Goal: Task Accomplishment & Management: Manage account settings

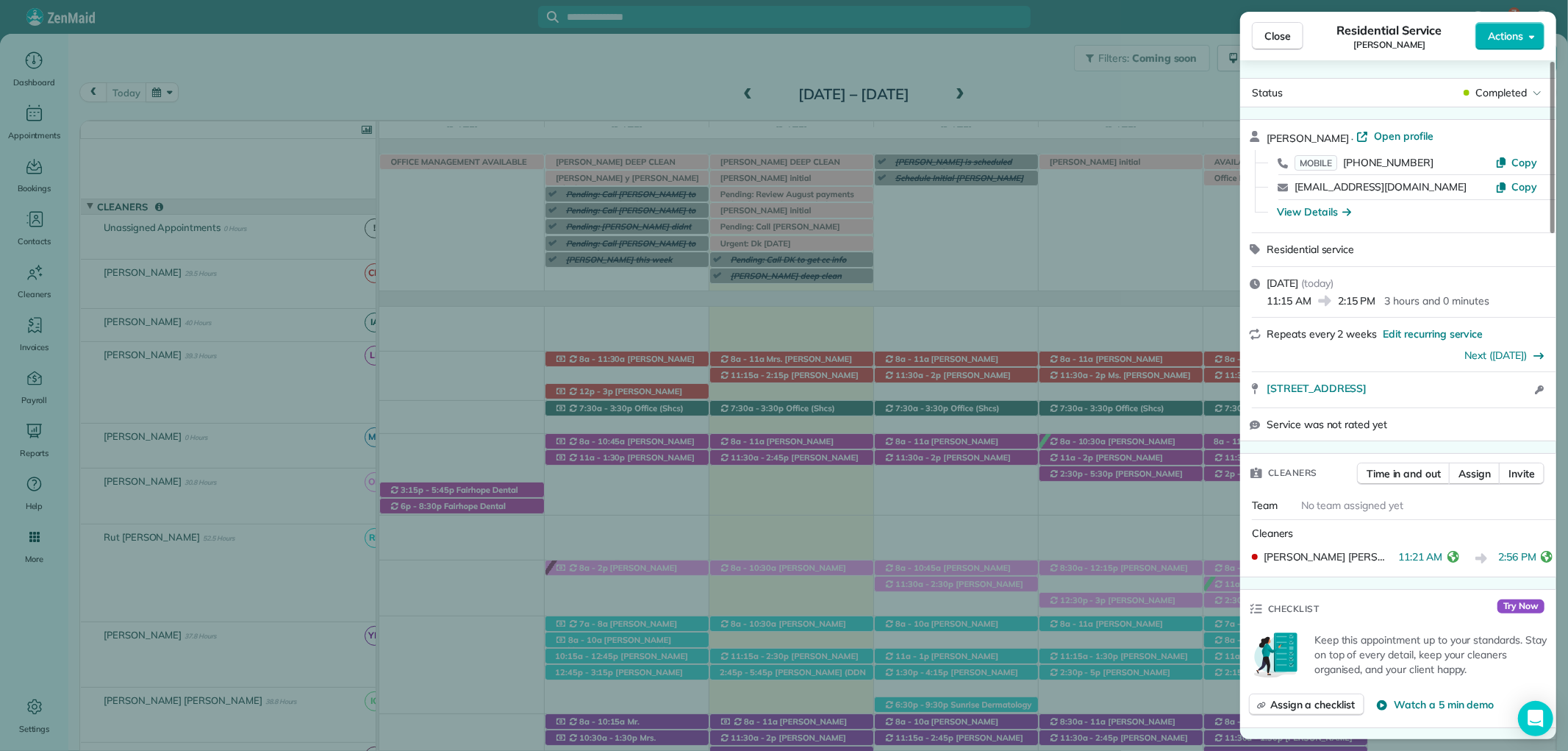
scroll to position [92, 0]
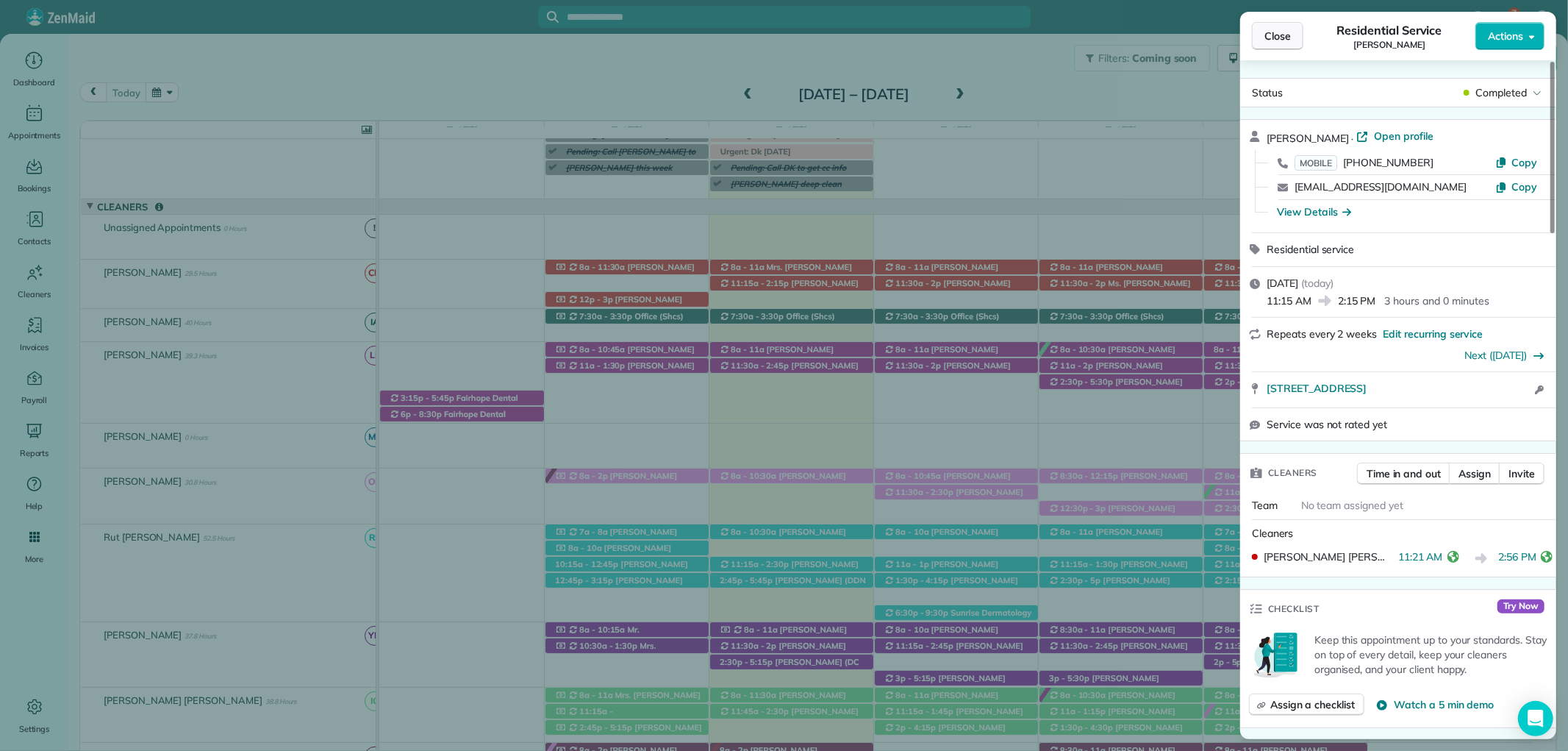
click at [1281, 37] on span "Close" at bounding box center [1277, 36] width 26 height 14
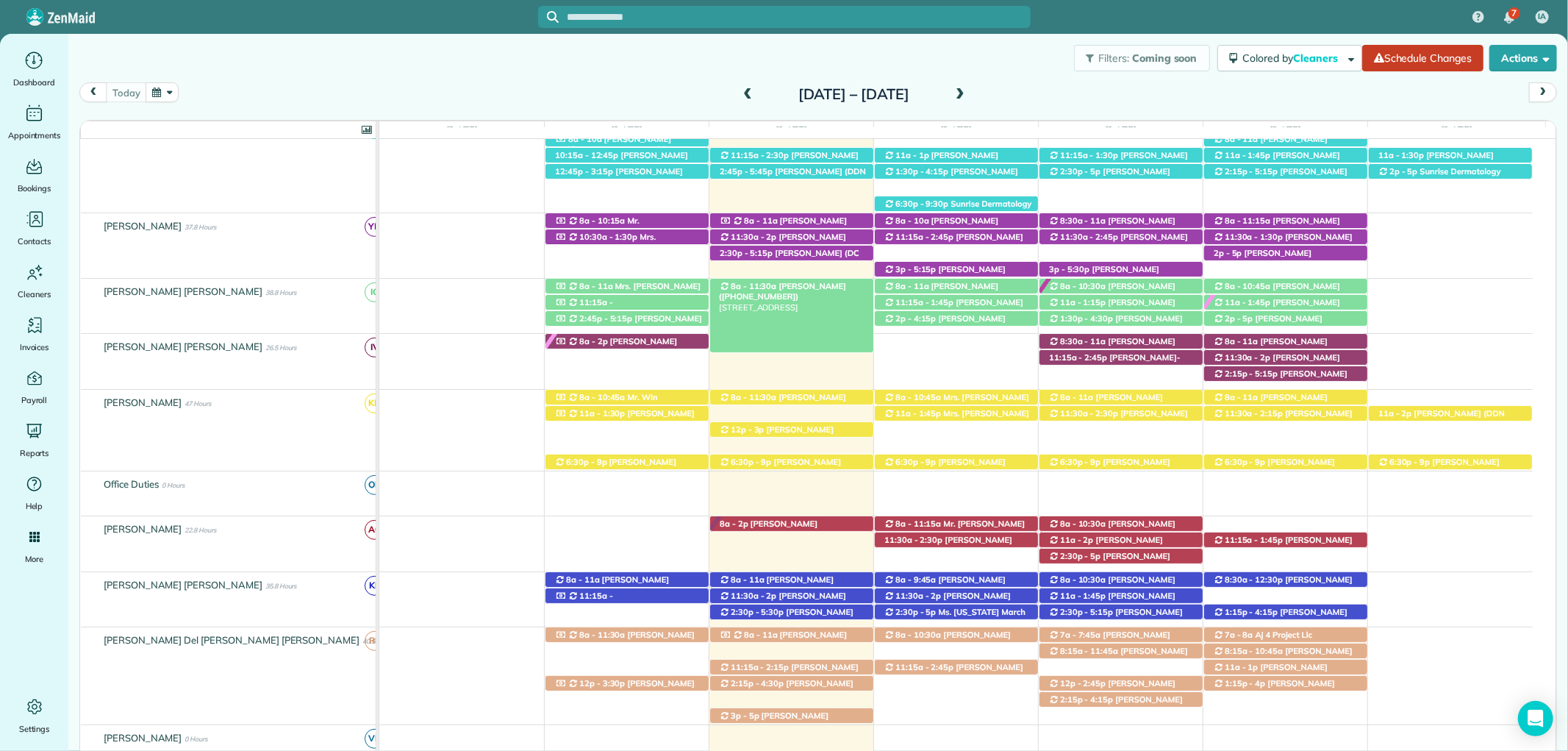
scroll to position [582, 0]
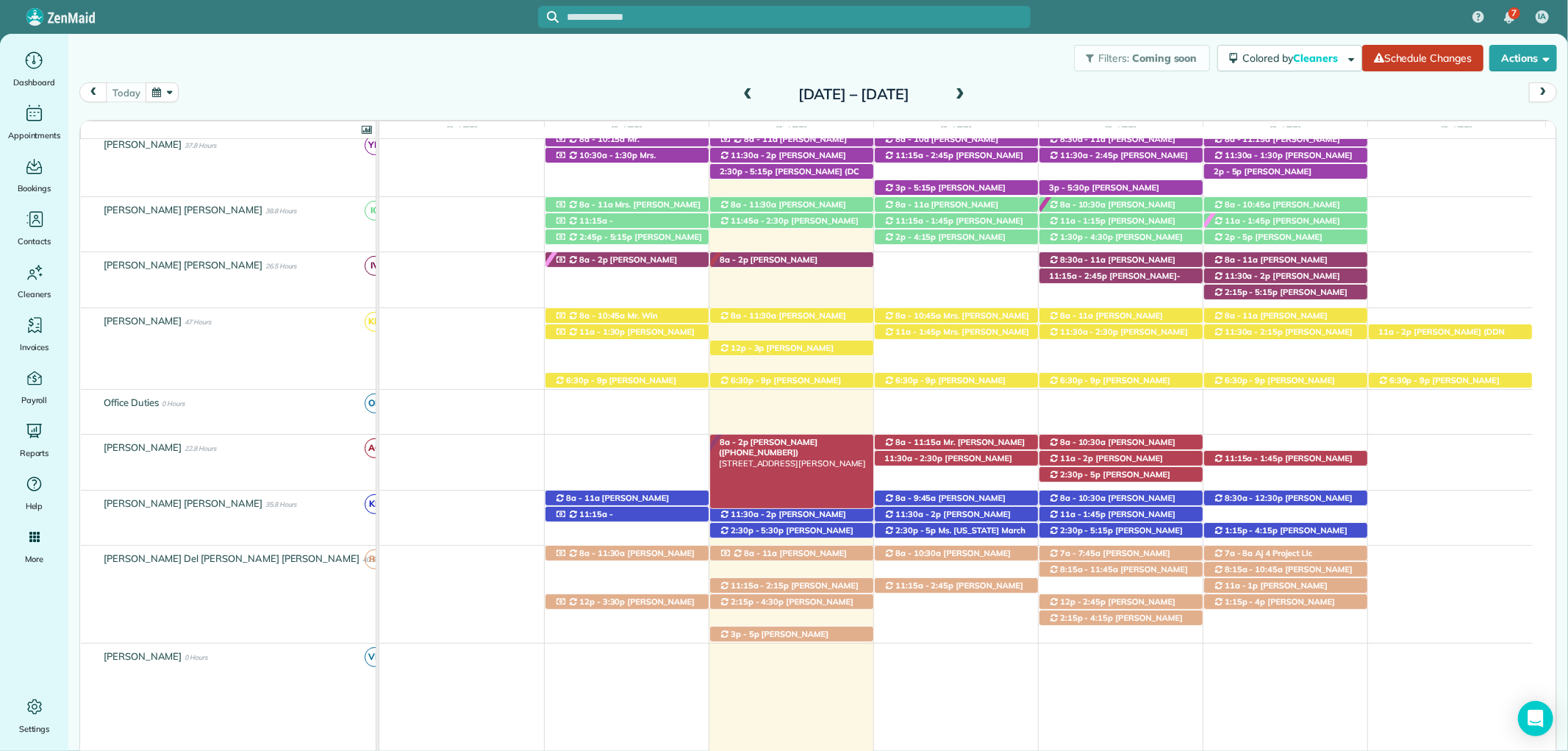
click at [803, 447] on span "[PERSON_NAME] ([PHONE_NUMBER])" at bounding box center [768, 447] width 98 height 20
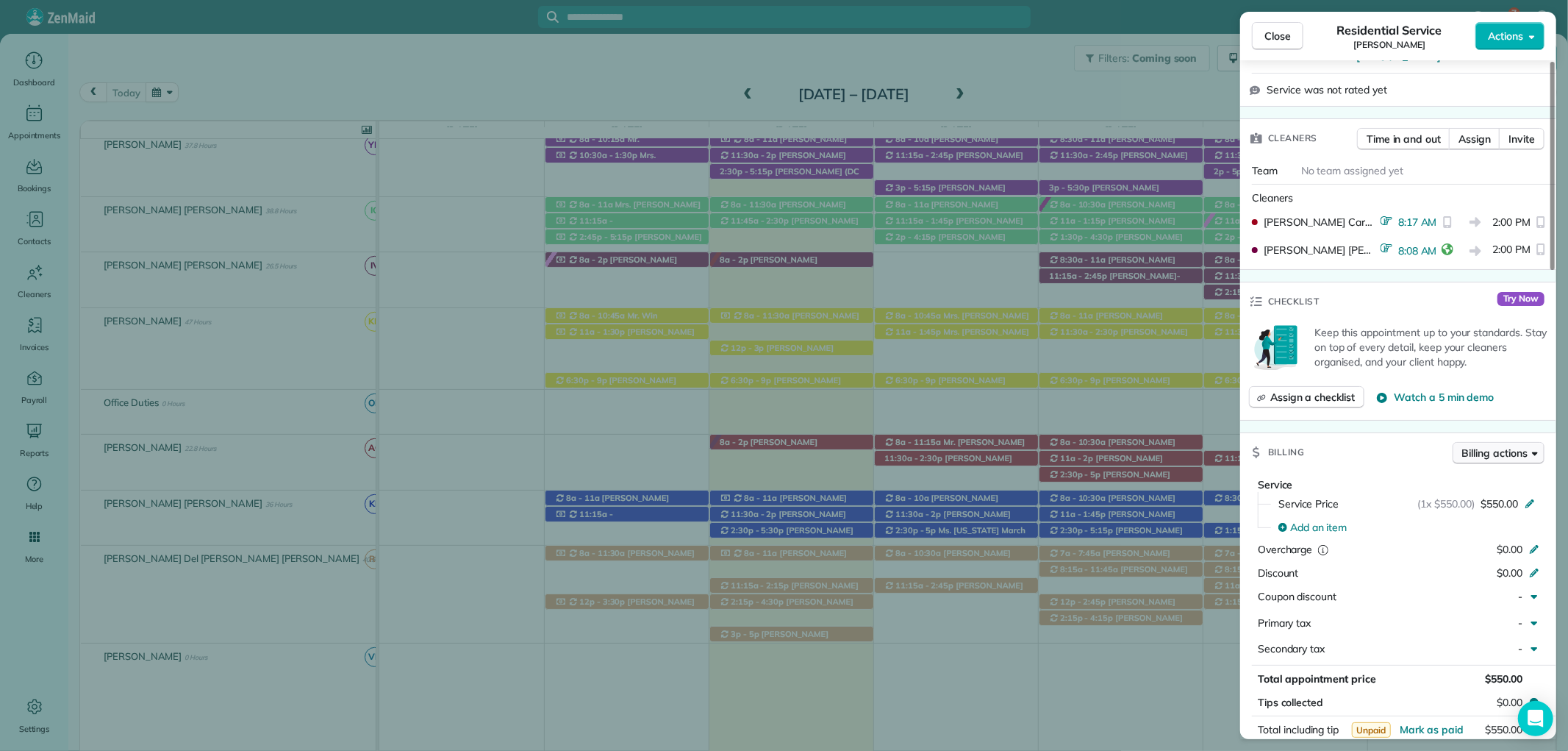
scroll to position [326, 0]
click at [1280, 33] on span "Close" at bounding box center [1277, 36] width 26 height 14
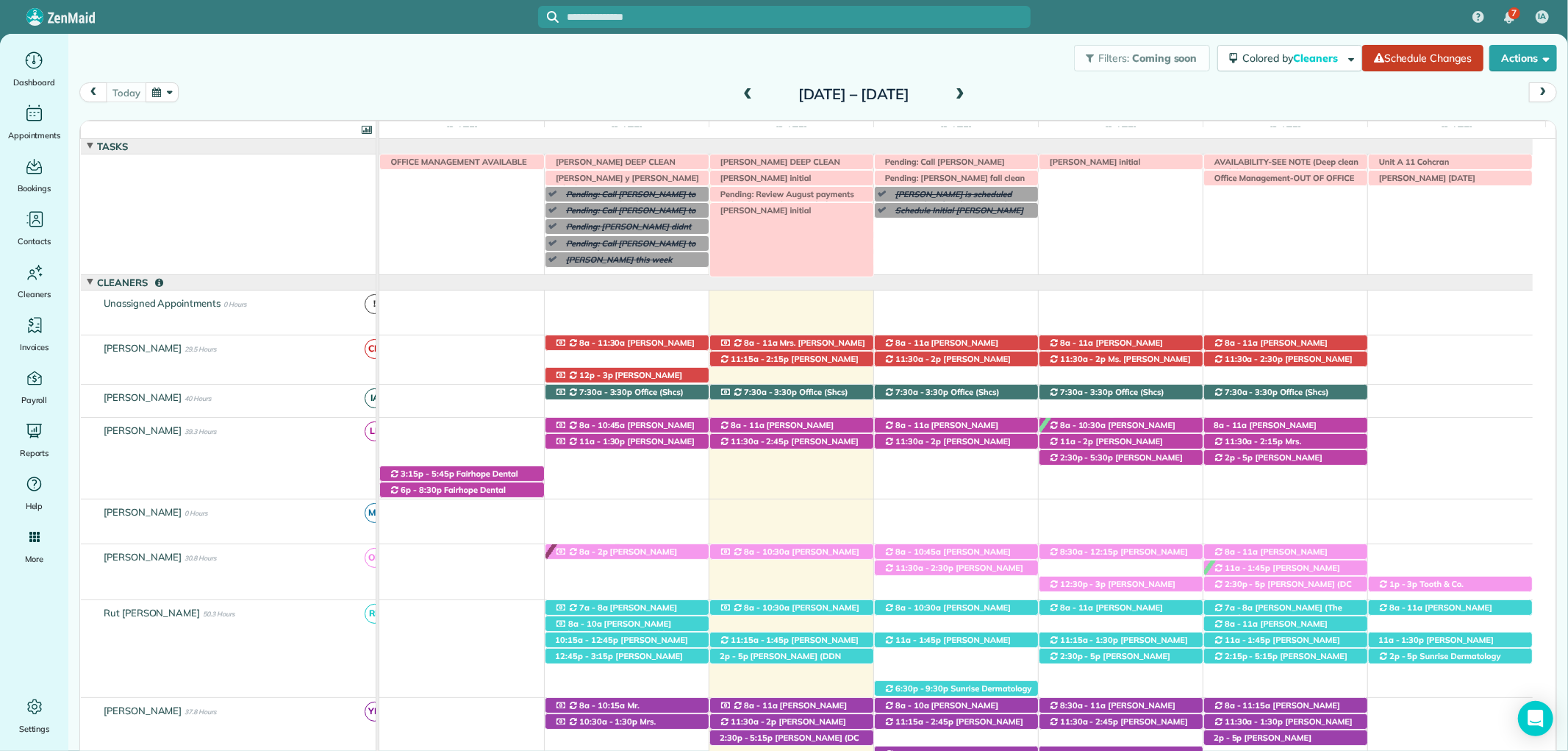
click at [774, 210] on span "[PERSON_NAME] initial" at bounding box center [762, 210] width 99 height 11
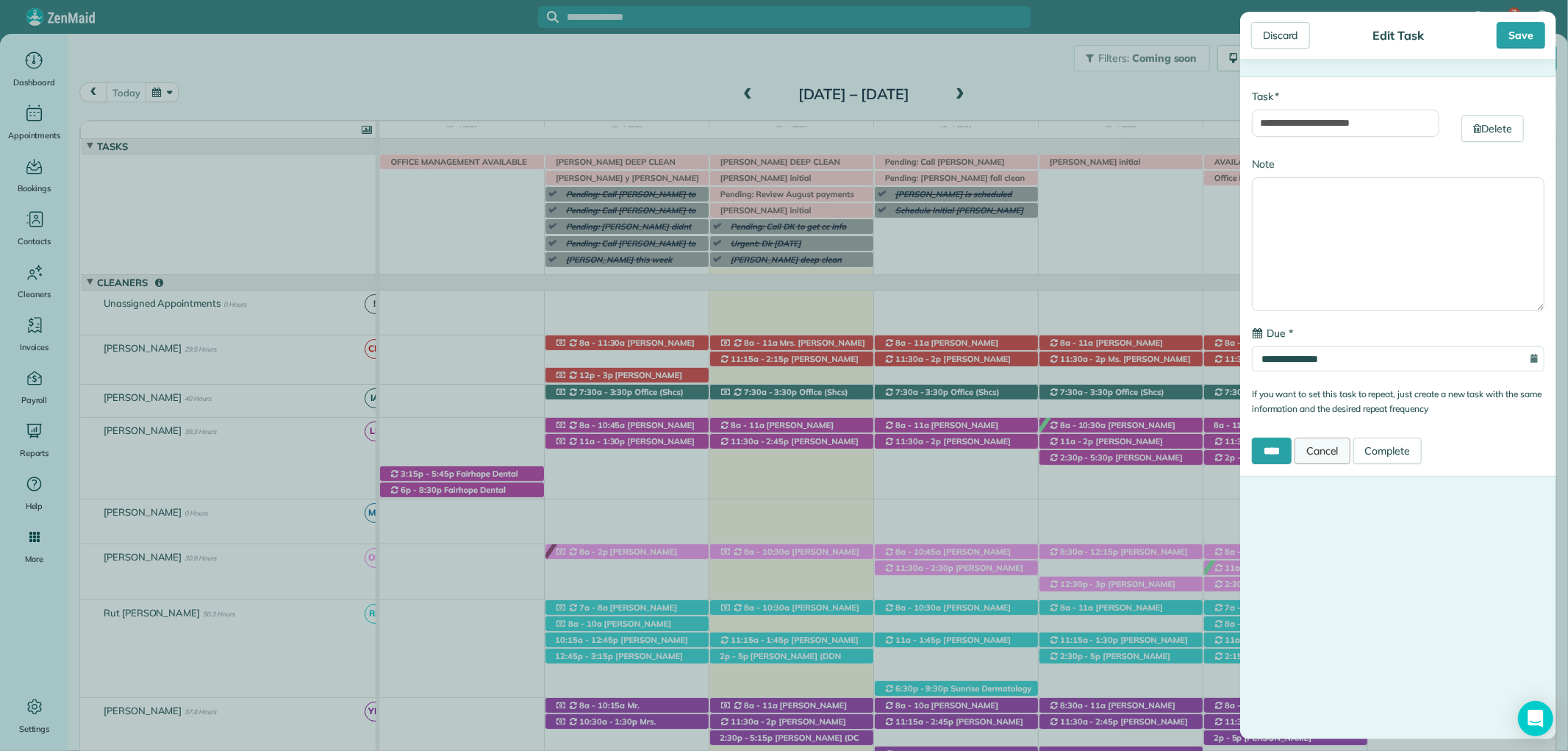
click at [1339, 450] on link "Cancel" at bounding box center [1323, 450] width 56 height 26
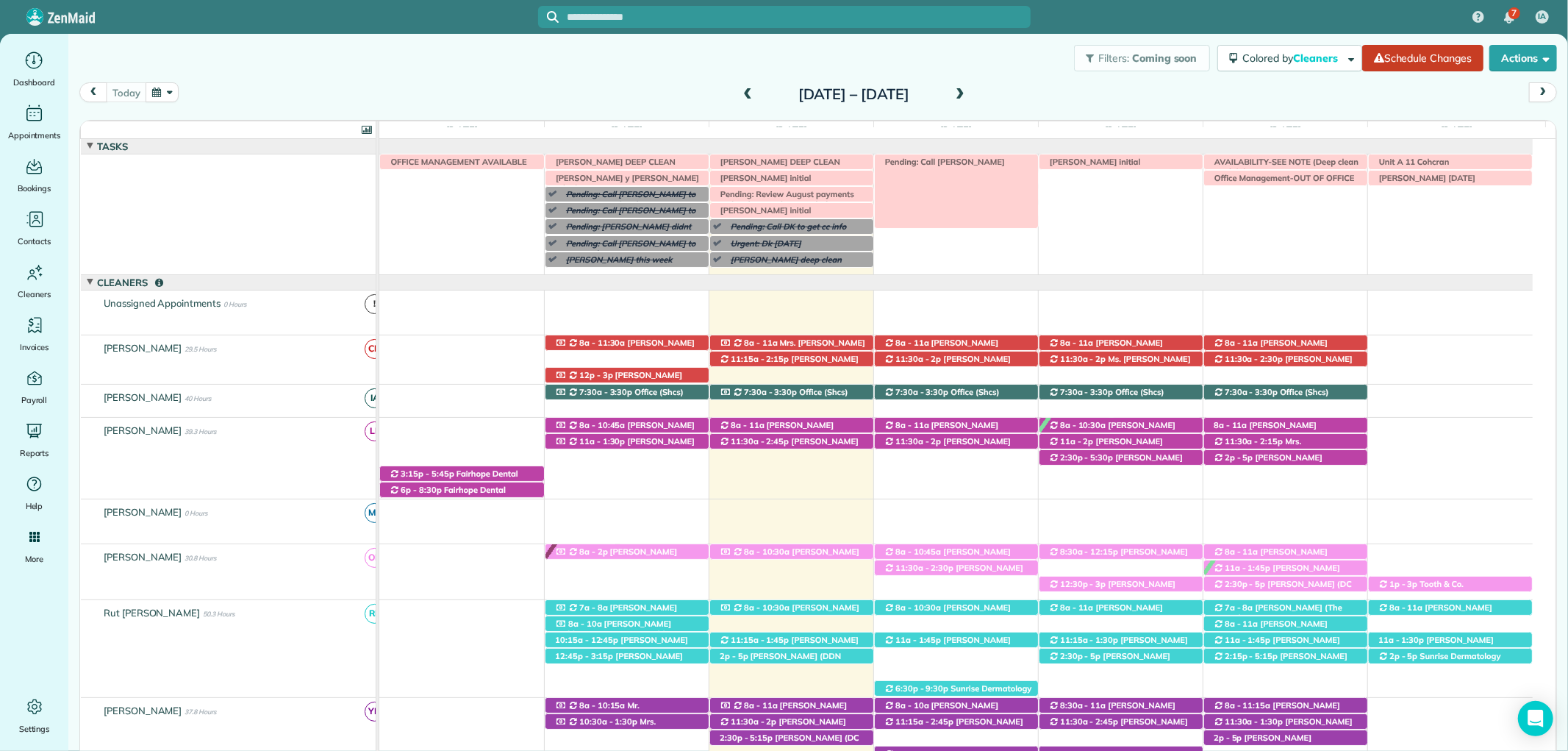
click at [967, 160] on span "Pending: Call [PERSON_NAME]" at bounding box center [941, 162] width 128 height 11
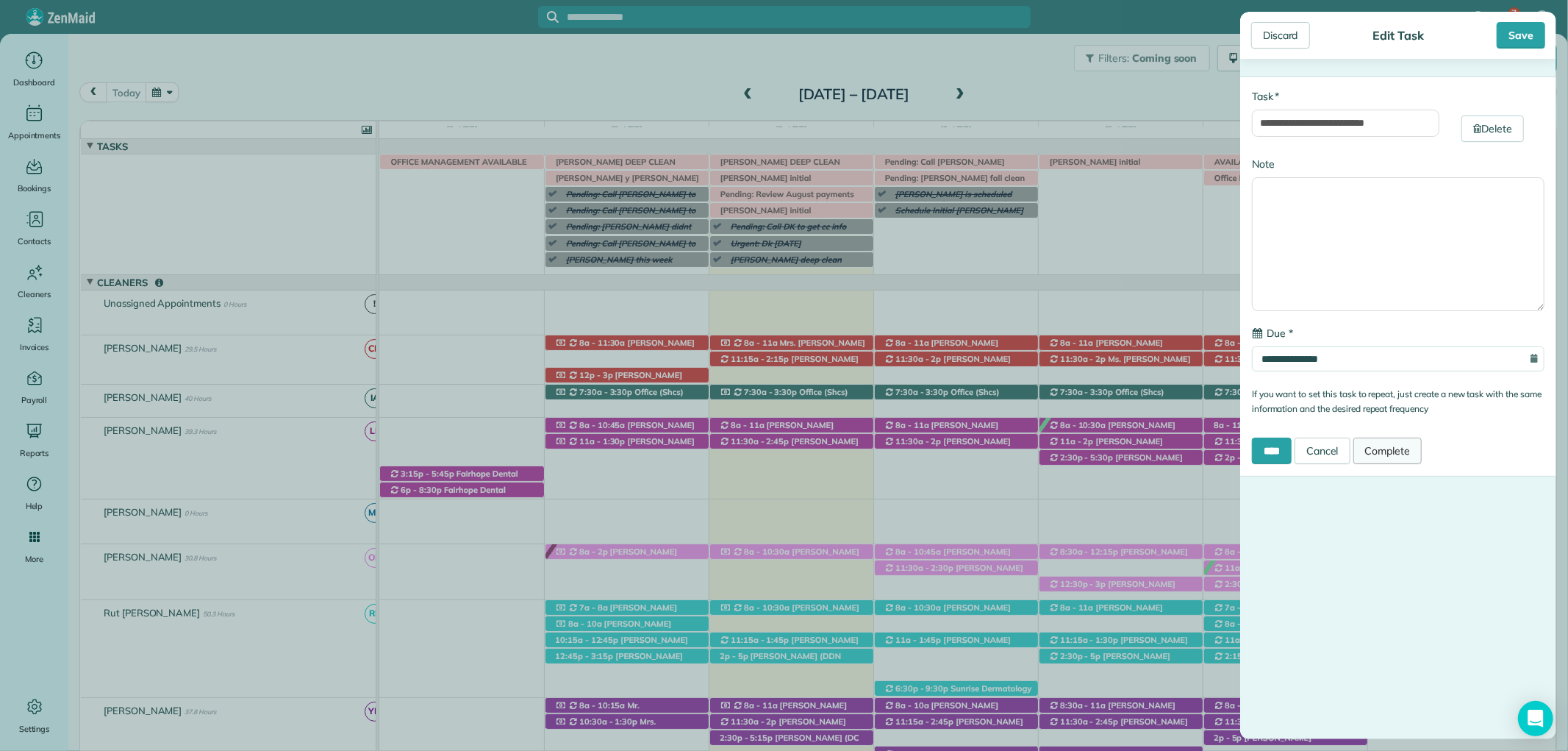
click at [1397, 453] on link "Complete" at bounding box center [1387, 450] width 69 height 26
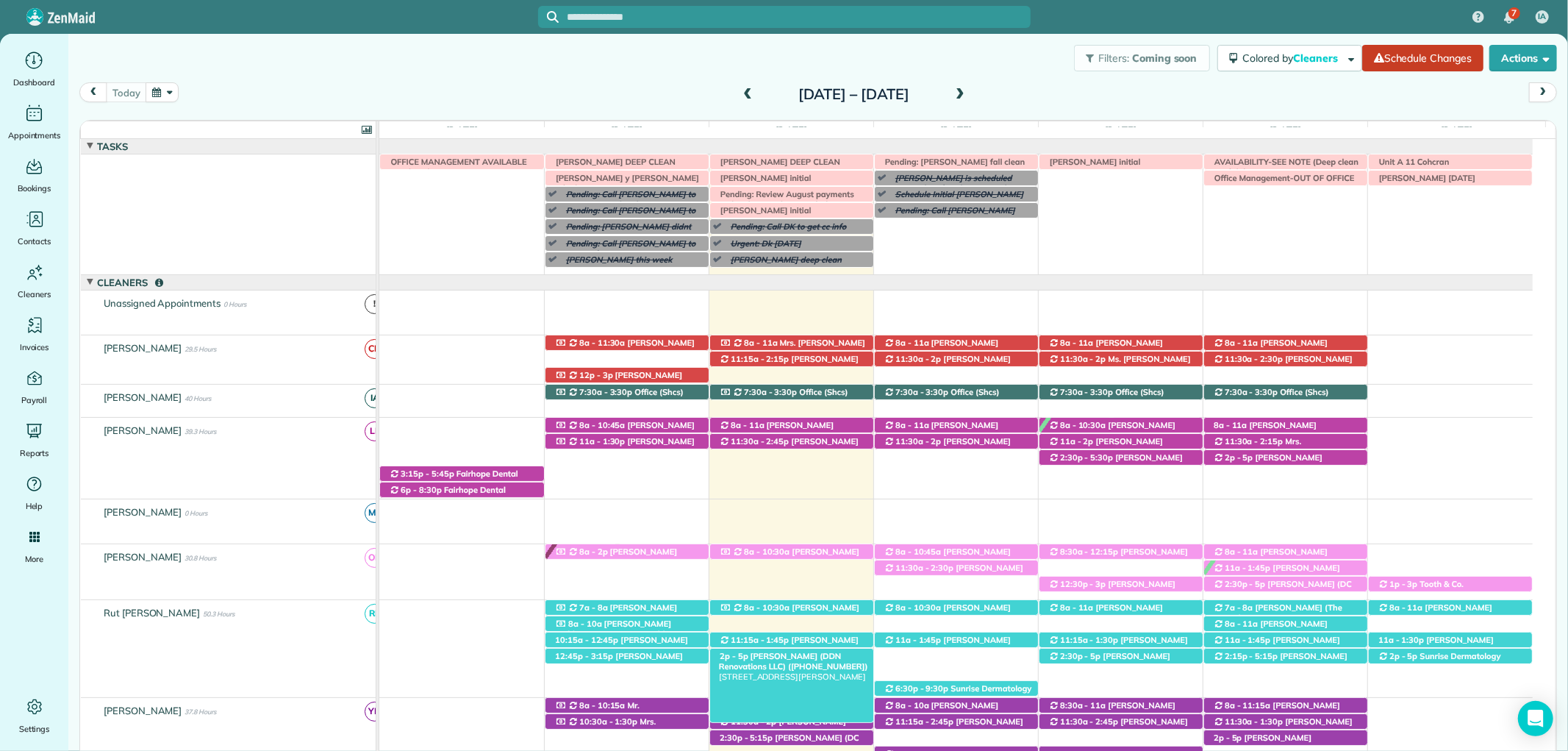
click at [820, 655] on span "[PERSON_NAME] (DDN Renovations LLC) ([PHONE_NUMBER])" at bounding box center [794, 661] width 150 height 20
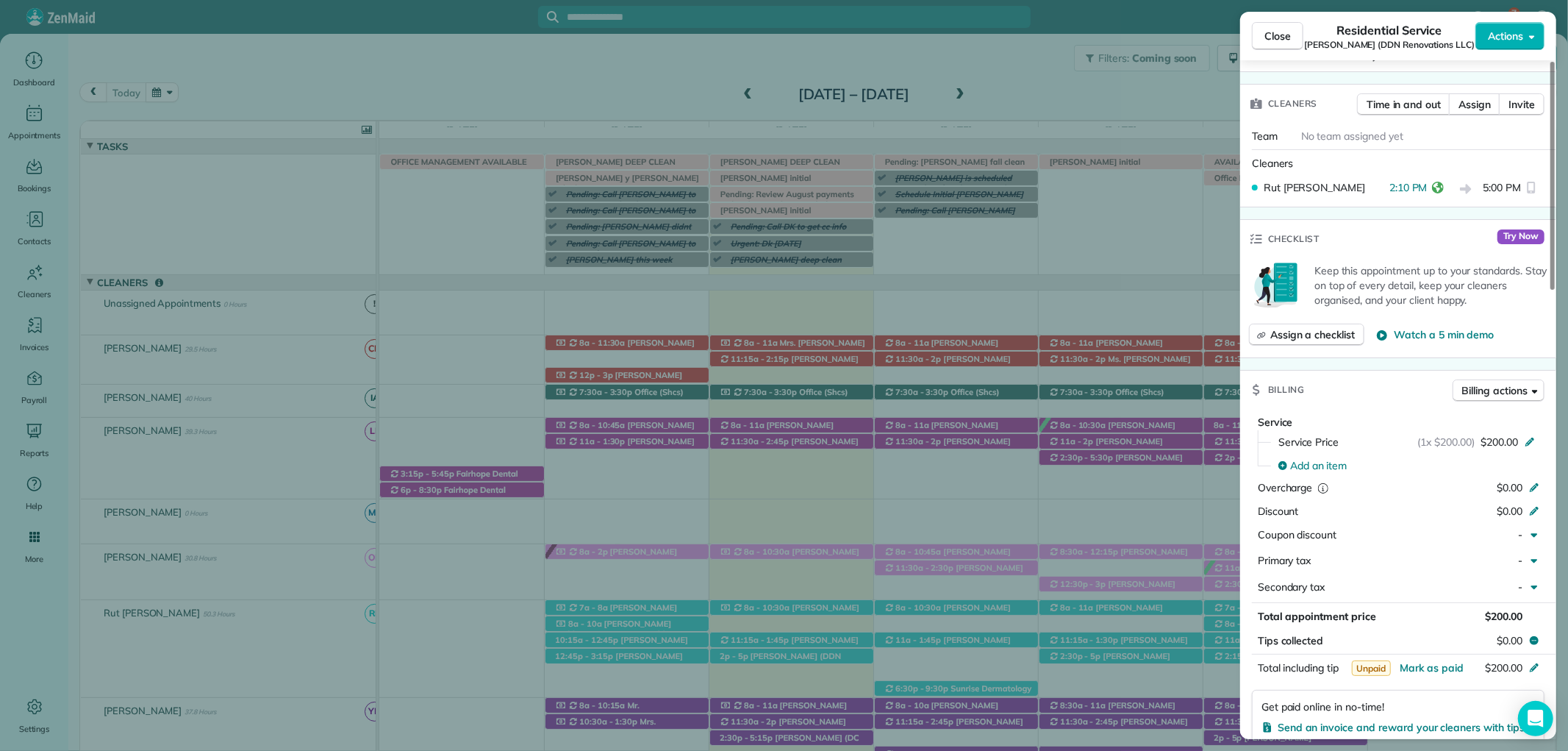
scroll to position [927, 0]
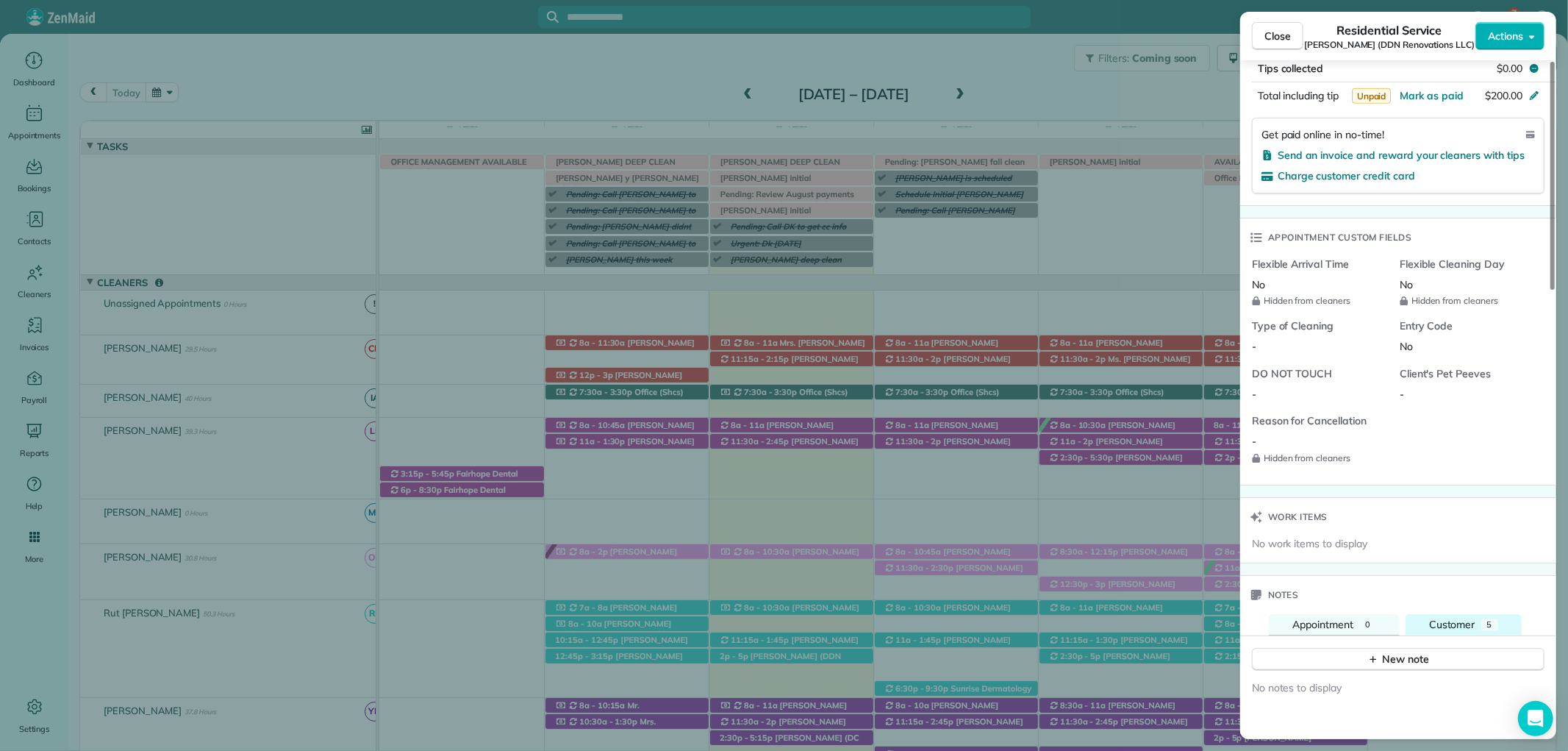
click at [1456, 624] on span "Customer" at bounding box center [1451, 624] width 46 height 13
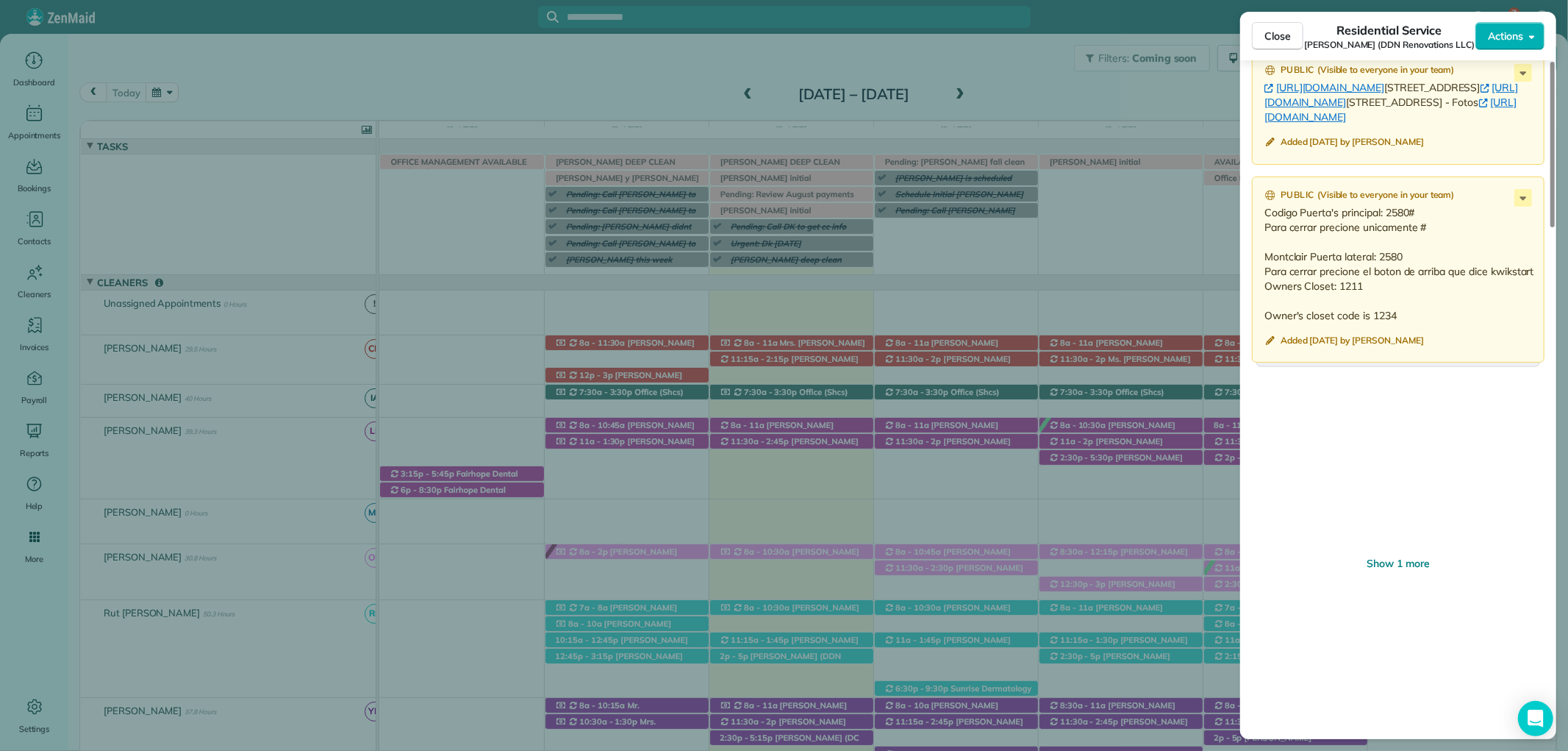
scroll to position [1907, 0]
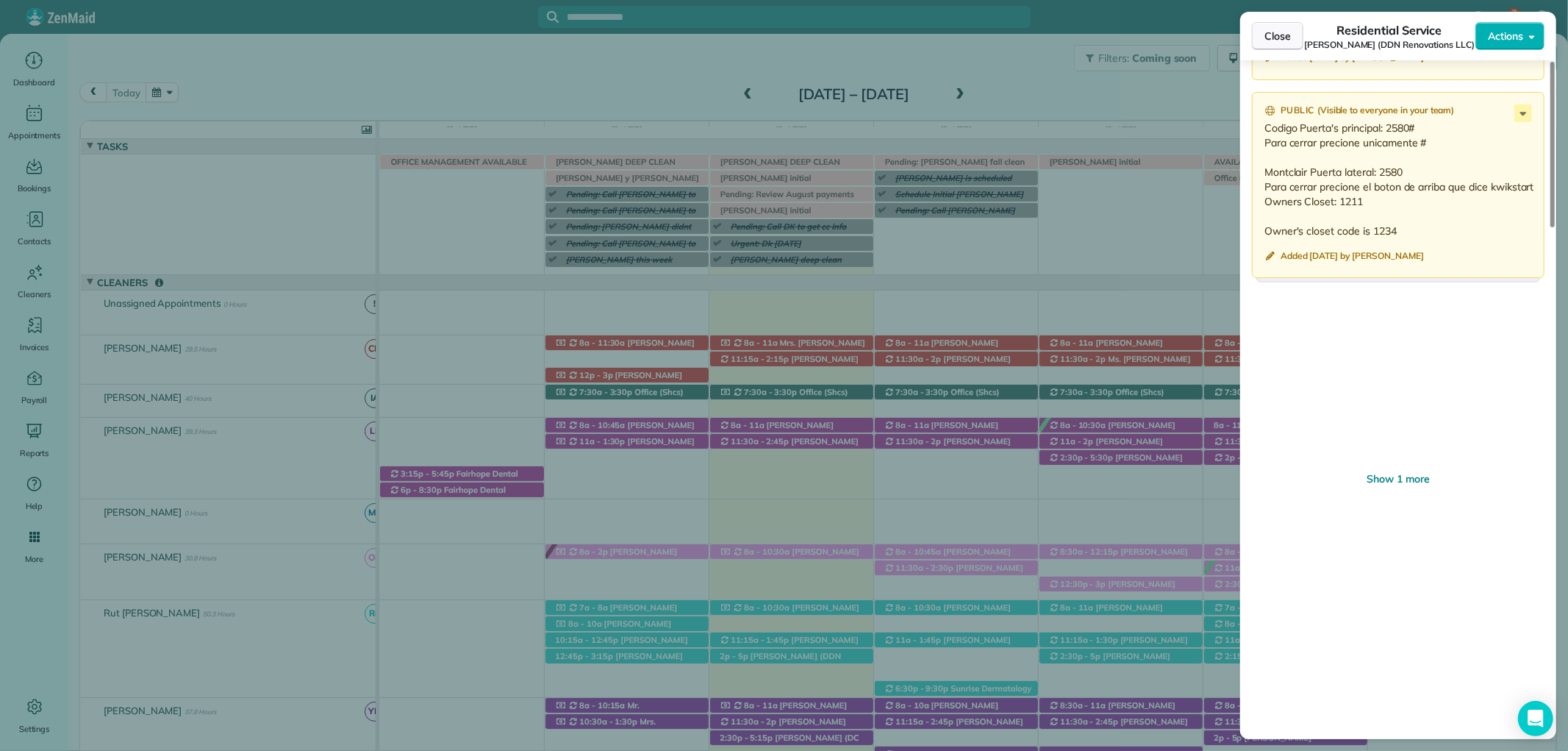
click at [1292, 48] on button "Close" at bounding box center [1277, 36] width 51 height 28
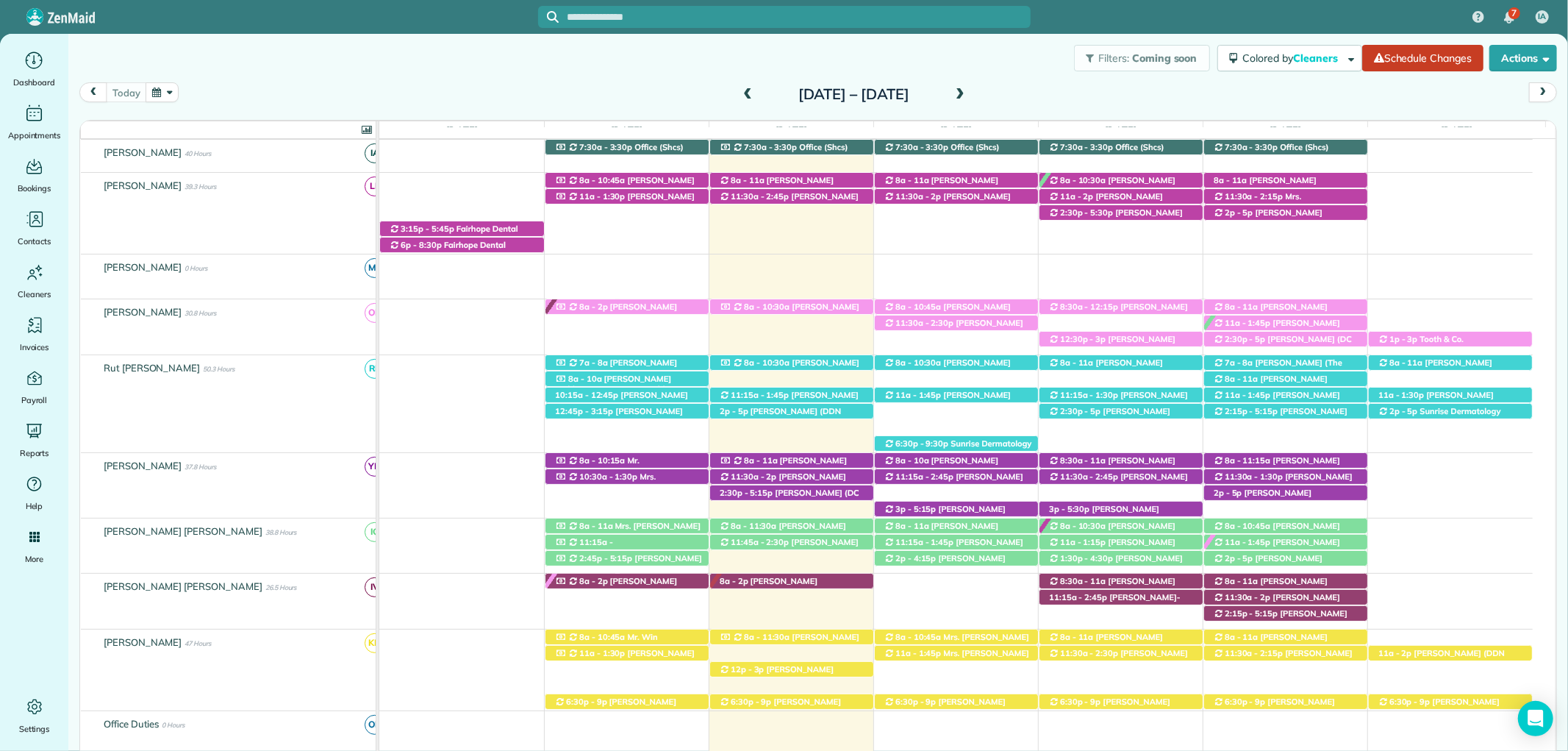
scroll to position [408, 0]
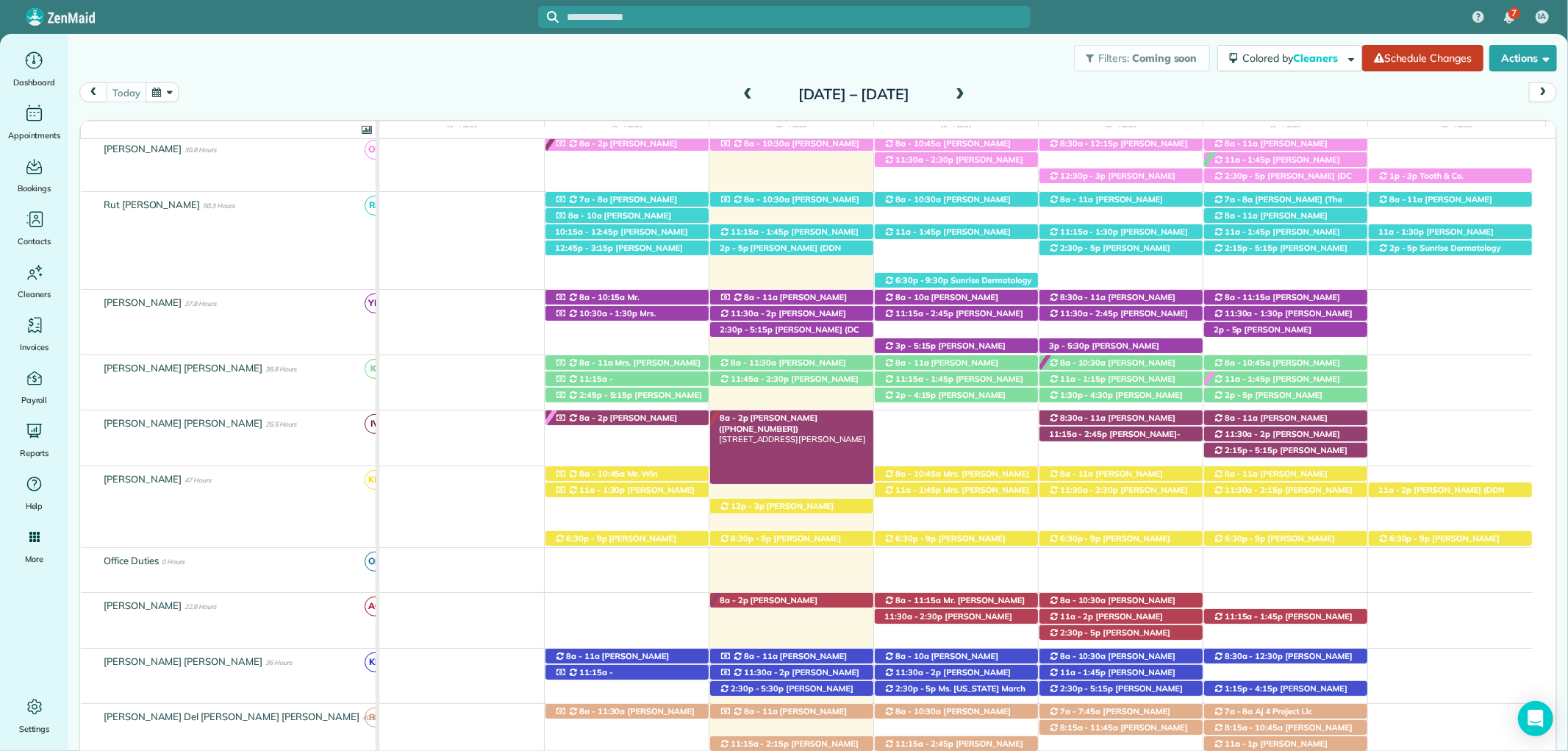
click at [783, 419] on span "[PERSON_NAME] ([PHONE_NUMBER])" at bounding box center [768, 422] width 98 height 20
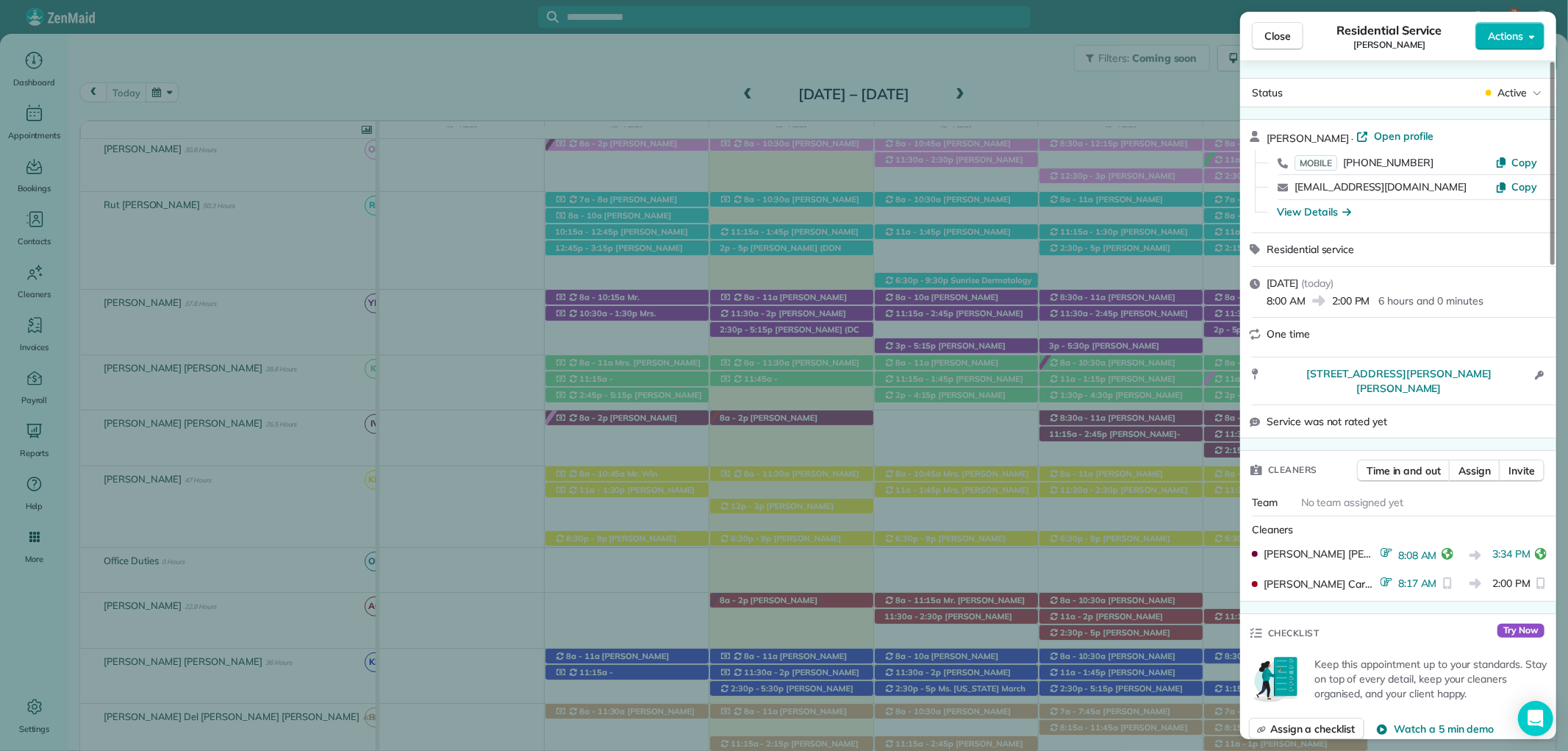
drag, startPoint x: 484, startPoint y: 101, endPoint x: 1342, endPoint y: 78, distance: 858.3
click at [484, 101] on div "Close Residential Service [PERSON_NAME] Actions Status Active [PERSON_NAME] · O…" at bounding box center [784, 376] width 1568 height 751
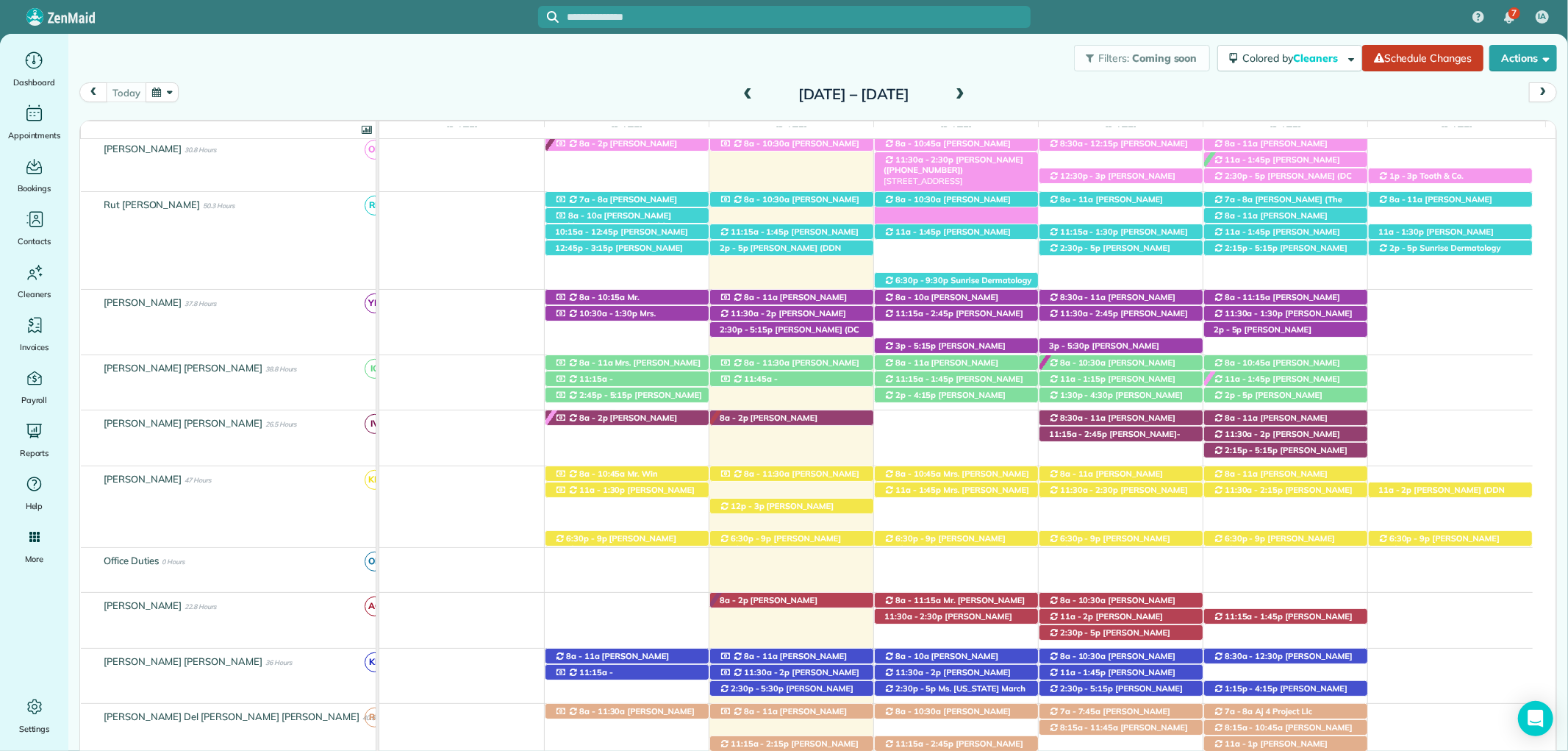
click at [1276, 35] on div "Filters: Coming soon Colored by Cleaners Color by Cleaner Color by Team Color b…" at bounding box center [818, 58] width 1500 height 48
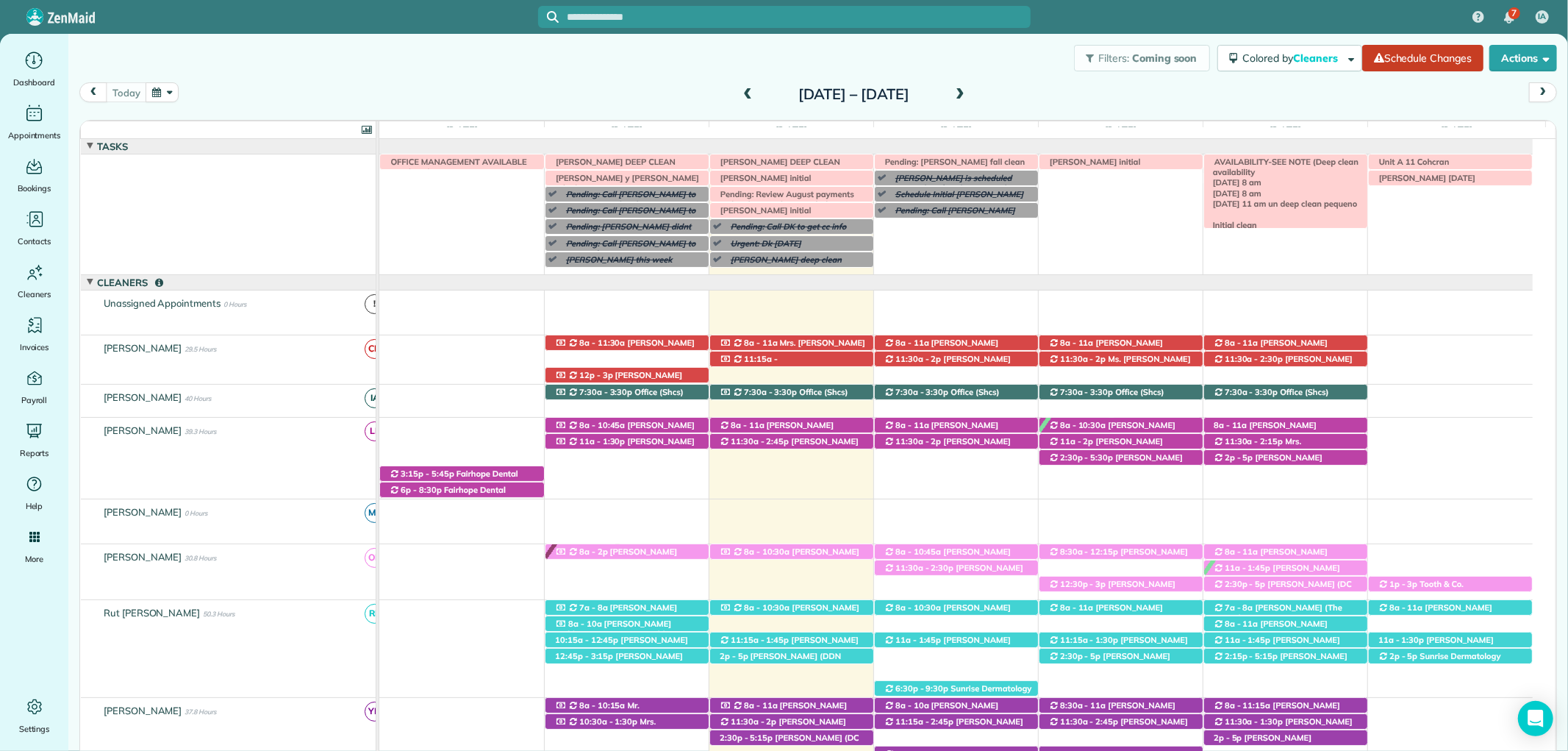
click at [1316, 163] on span "AVAILABILITY-SEE NOTE (Deep clean availability [DATE] 8 am [DATE] 8 am [DATE] 1…" at bounding box center [1285, 230] width 157 height 148
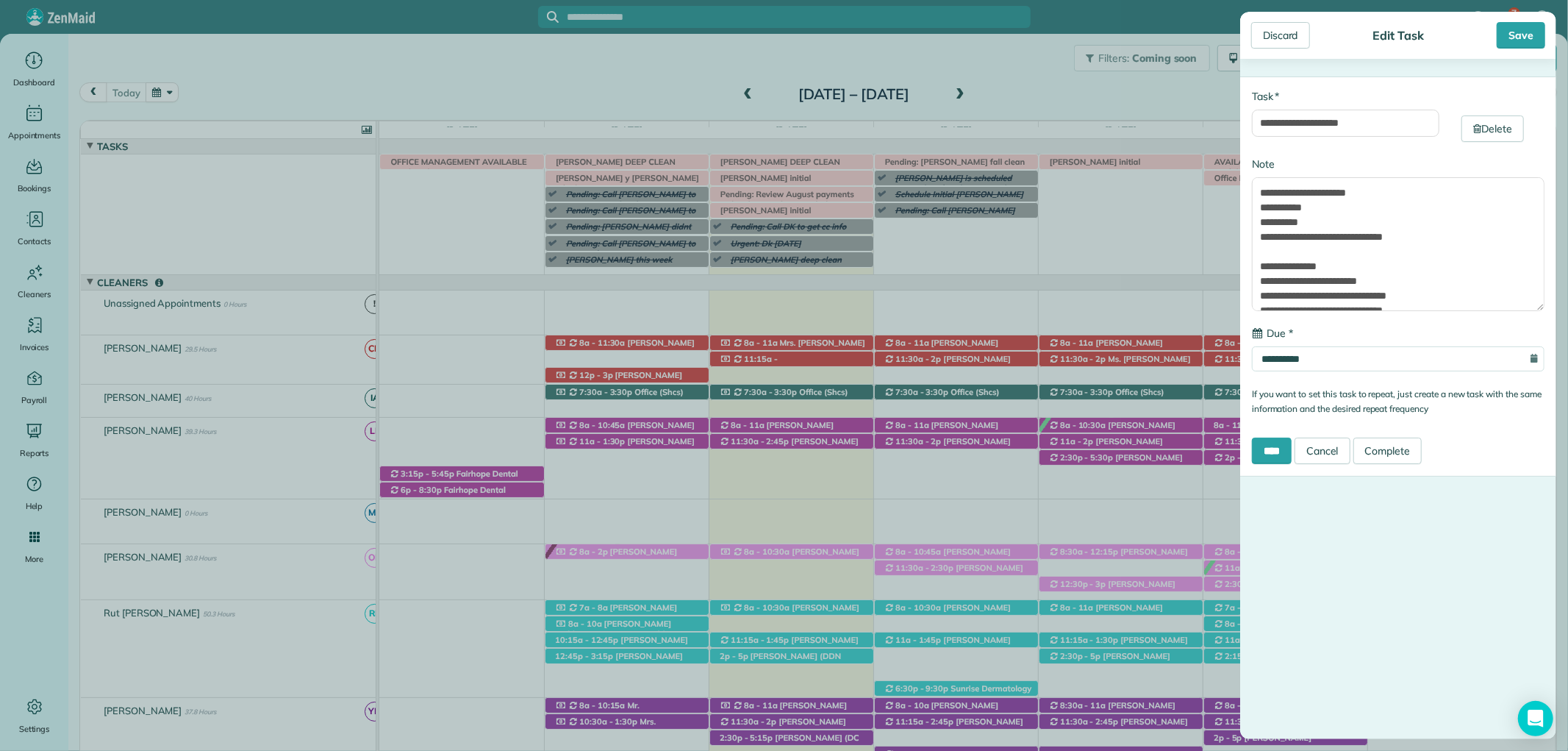
type input "**********"
click at [1339, 444] on link "Cancel" at bounding box center [1323, 450] width 56 height 26
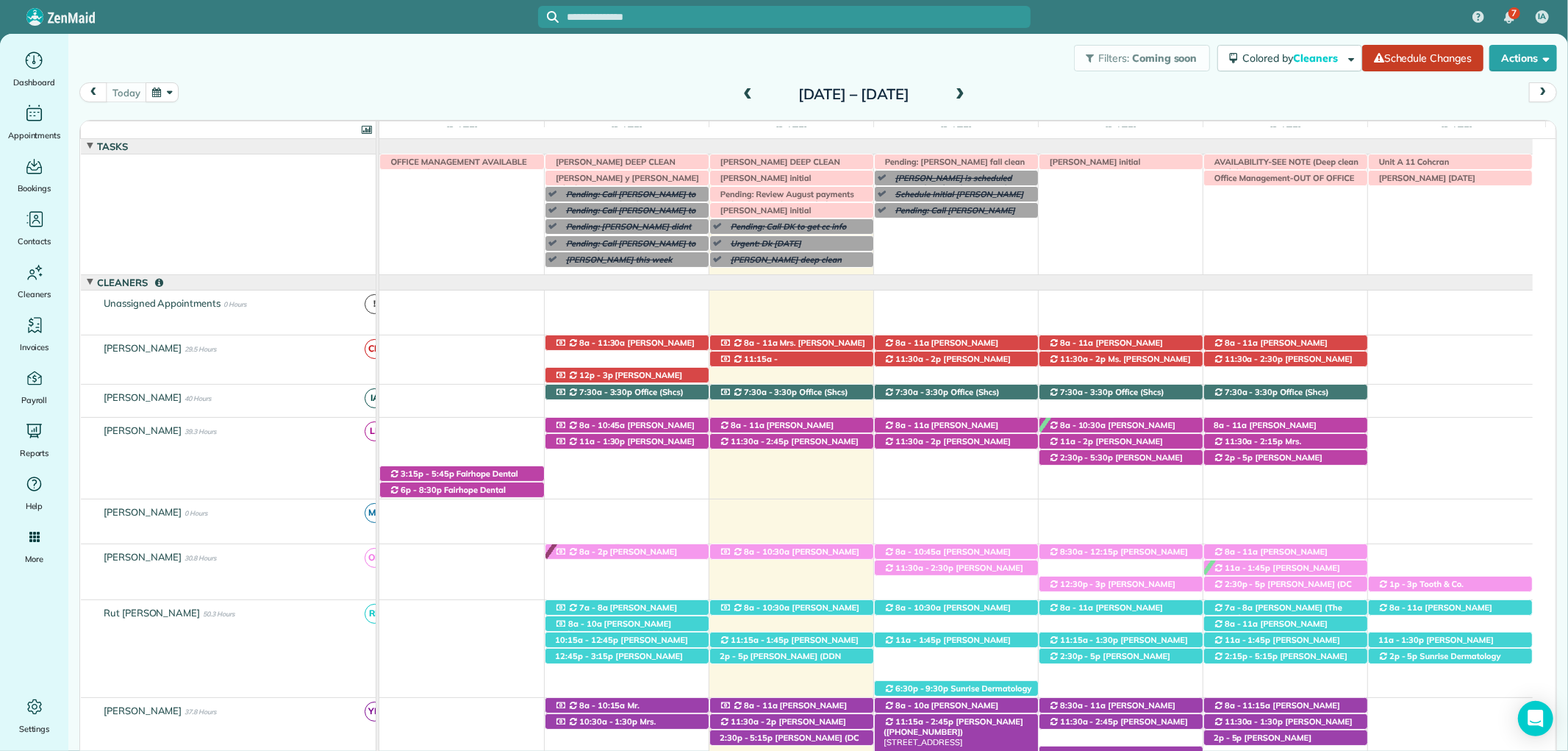
click at [673, 735] on div "2:30p - 5:15p [PERSON_NAME] (DC LAWN) ([PHONE_NUMBER], [PHONE_NUMBER]) [STREET_…" at bounding box center [956, 725] width 1153 height 55
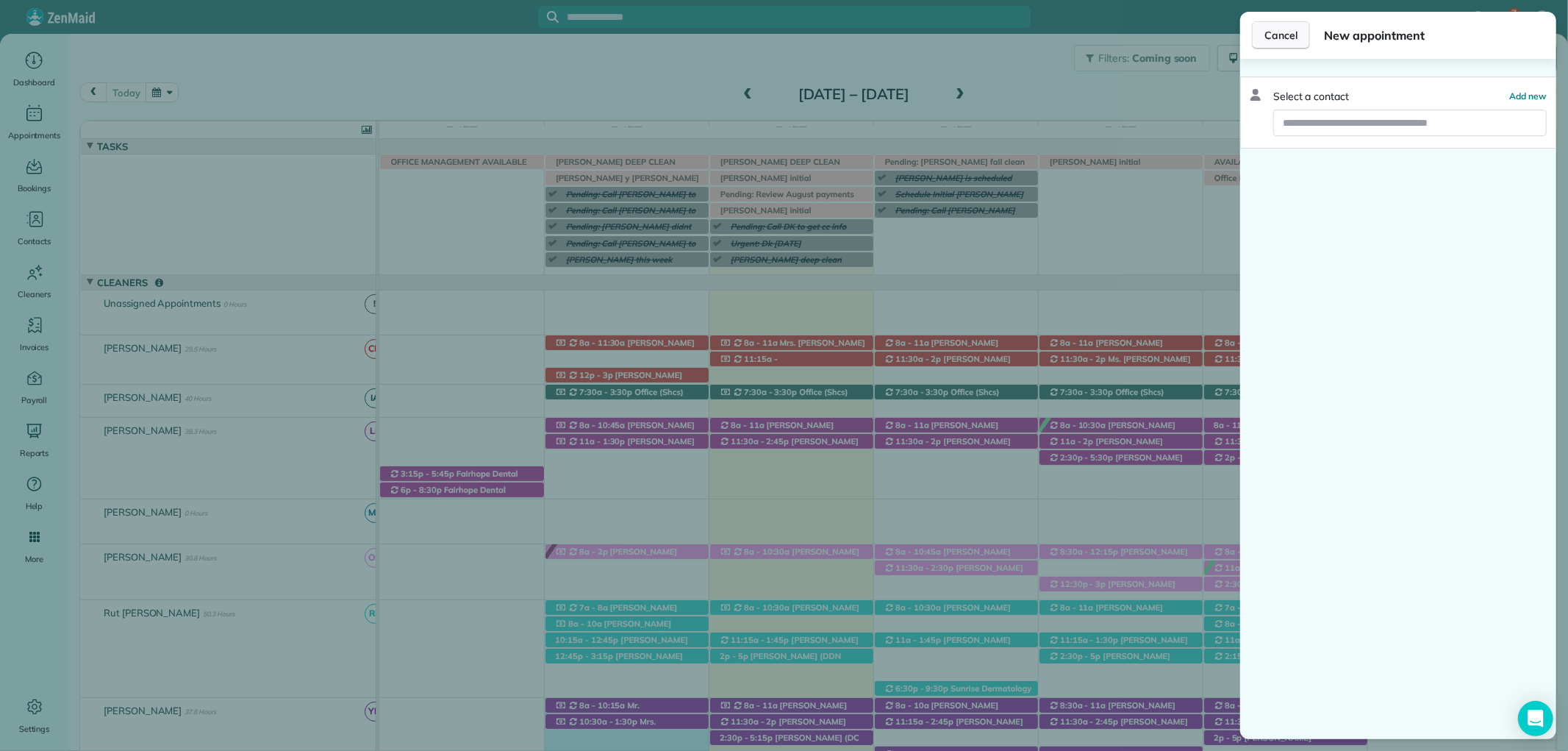
click at [1262, 35] on button "Cancel" at bounding box center [1280, 35] width 58 height 28
